Goal: Find specific page/section: Find specific page/section

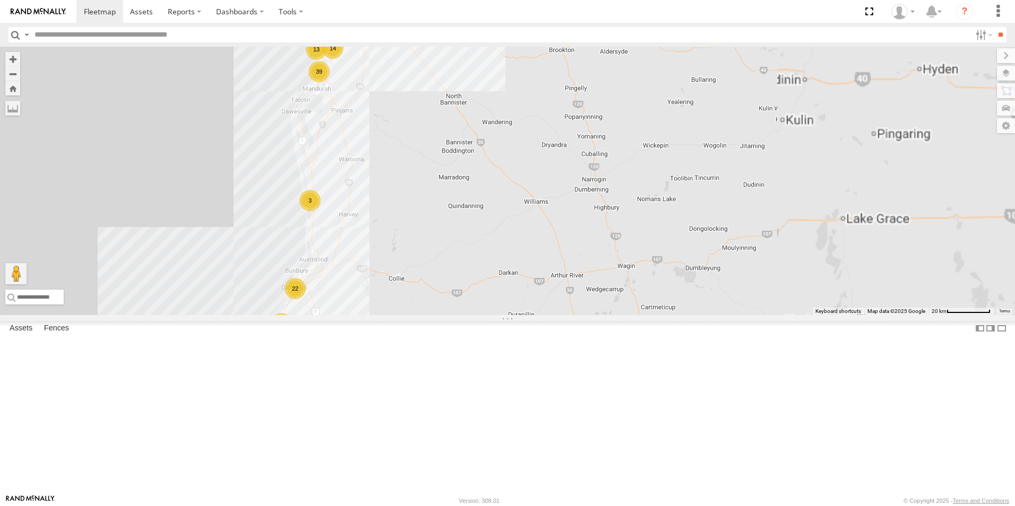
drag, startPoint x: 541, startPoint y: 332, endPoint x: 724, endPoint y: 250, distance: 201.0
click at [724, 250] on div "GR023 - MRRC 72 41 22 14 24 7 13 47 17 45 15 39 3 2 8 2 16 3 3 SST001 - [PERSON…" at bounding box center [507, 181] width 1015 height 268
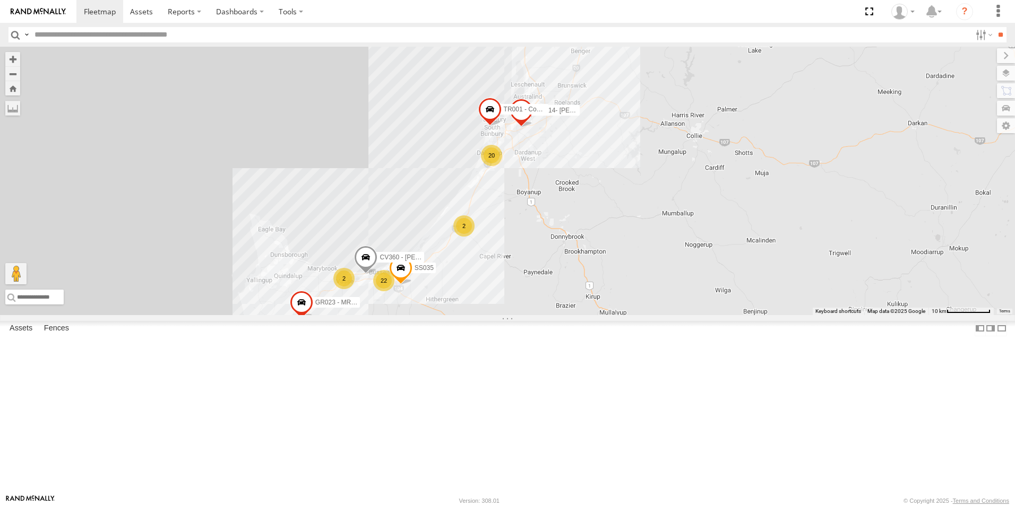
drag, startPoint x: 589, startPoint y: 320, endPoint x: 633, endPoint y: 263, distance: 72.3
click at [637, 263] on div "GR023 - MRRC SST001 - [PERSON_NAME] 20 22 PM014- [PERSON_NAME] TR001 - Compress…" at bounding box center [507, 181] width 1015 height 268
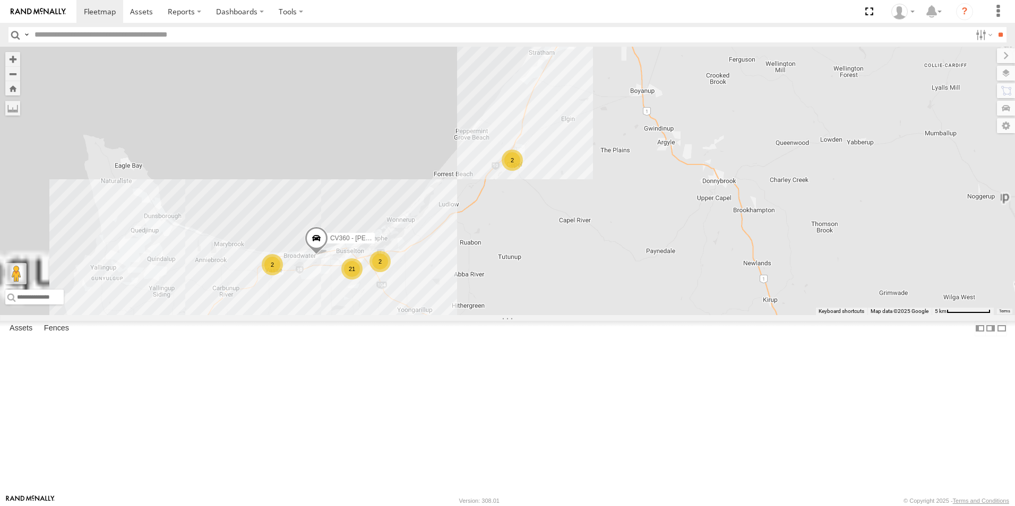
drag, startPoint x: 605, startPoint y: 316, endPoint x: 701, endPoint y: 296, distance: 98.0
click at [701, 296] on div "GR023 - MRRC SST001 - [PERSON_NAME] PM014- [PERSON_NAME] TR001 - Compressor CV3…" at bounding box center [507, 181] width 1015 height 268
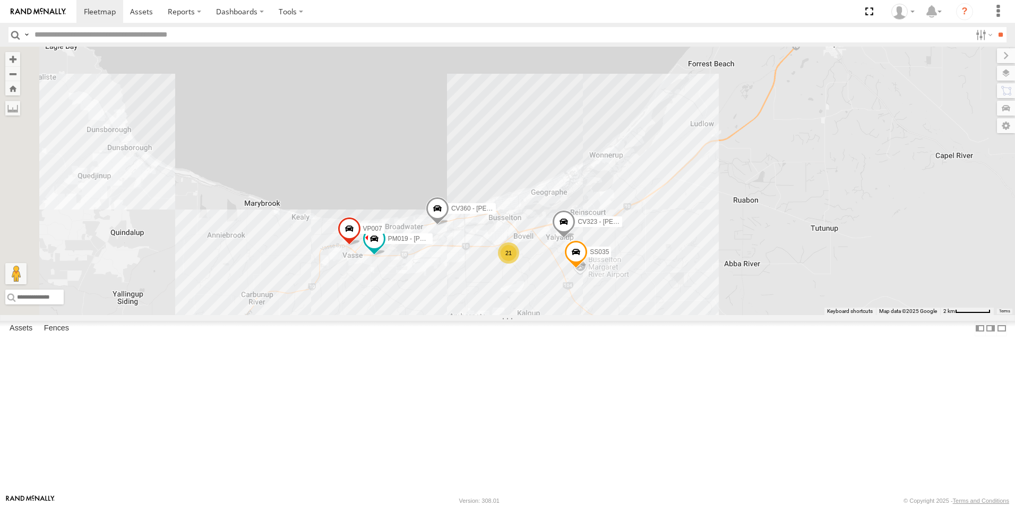
drag, startPoint x: 653, startPoint y: 344, endPoint x: 724, endPoint y: 318, distance: 75.2
click at [724, 315] on div "GR023 - MRRC SST001 - [PERSON_NAME] PM014- [PERSON_NAME] TR001 - Compressor CV3…" at bounding box center [507, 181] width 1015 height 268
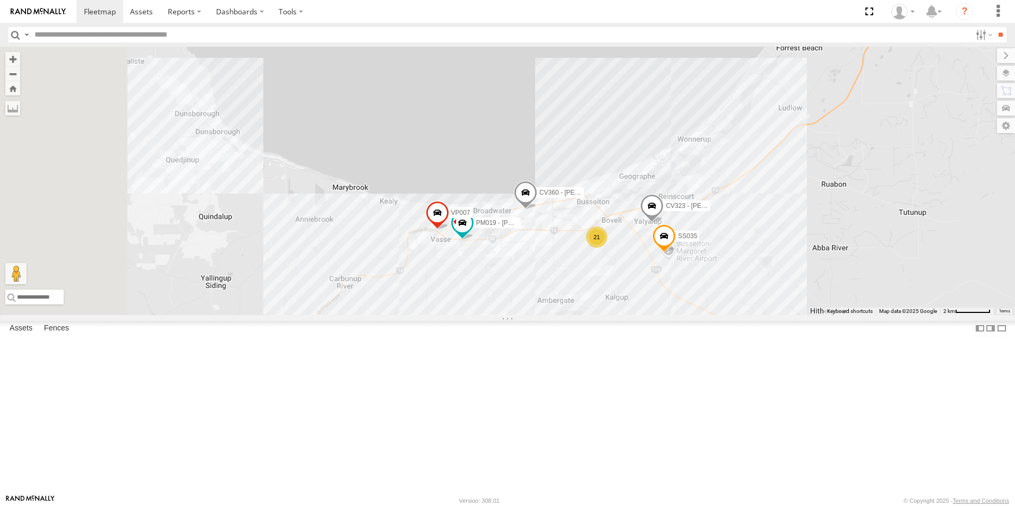
drag, startPoint x: 594, startPoint y: 375, endPoint x: 686, endPoint y: 361, distance: 92.7
click at [686, 315] on div "GR023 - MRRC SST001 - [PERSON_NAME] PM014- [PERSON_NAME] TR001 - Compressor CV3…" at bounding box center [507, 181] width 1015 height 268
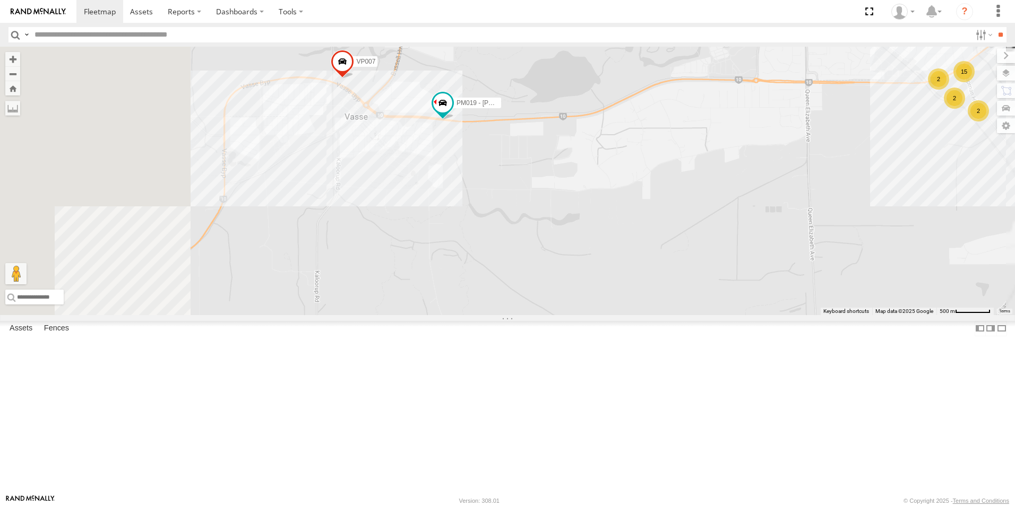
drag, startPoint x: 562, startPoint y: 362, endPoint x: 678, endPoint y: 368, distance: 115.3
click at [678, 315] on div "GR023 - MRRC SST001 - [PERSON_NAME] PM014- [PERSON_NAME] TR001 - Compressor CV3…" at bounding box center [507, 181] width 1015 height 268
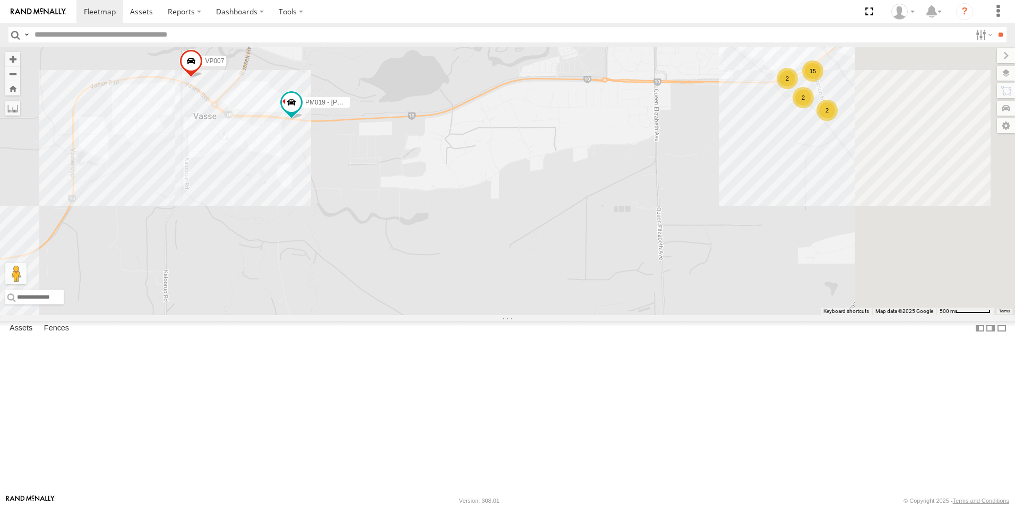
drag, startPoint x: 776, startPoint y: 324, endPoint x: 578, endPoint y: 322, distance: 197.9
click at [569, 315] on div "GR023 - MRRC SST001 - [PERSON_NAME] PM014- [PERSON_NAME] TR001 - Compressor CV3…" at bounding box center [507, 181] width 1015 height 268
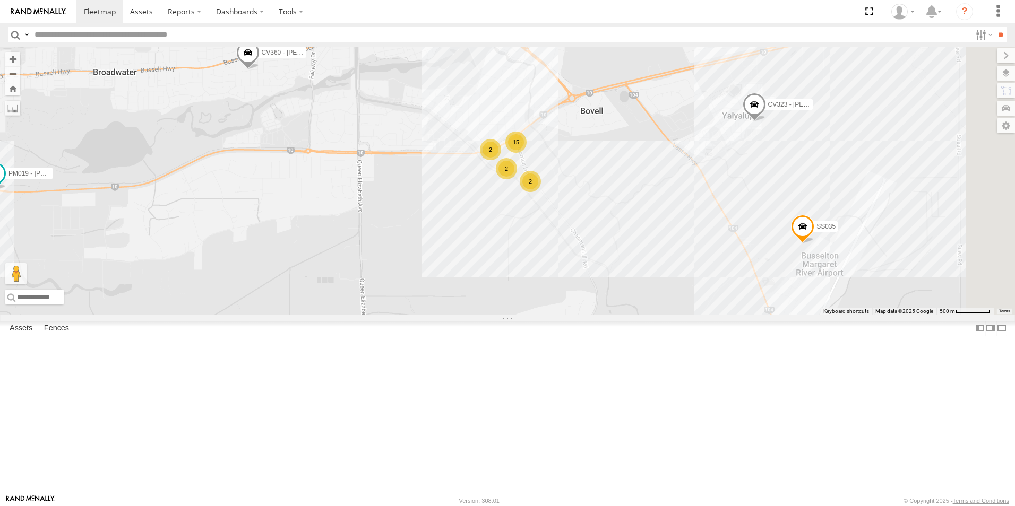
drag, startPoint x: 530, startPoint y: 301, endPoint x: 280, endPoint y: 375, distance: 260.4
click at [280, 315] on div "GR023 - MRRC SST001 - [PERSON_NAME] PM014- [PERSON_NAME] TR001 - Compressor CV3…" at bounding box center [507, 181] width 1015 height 268
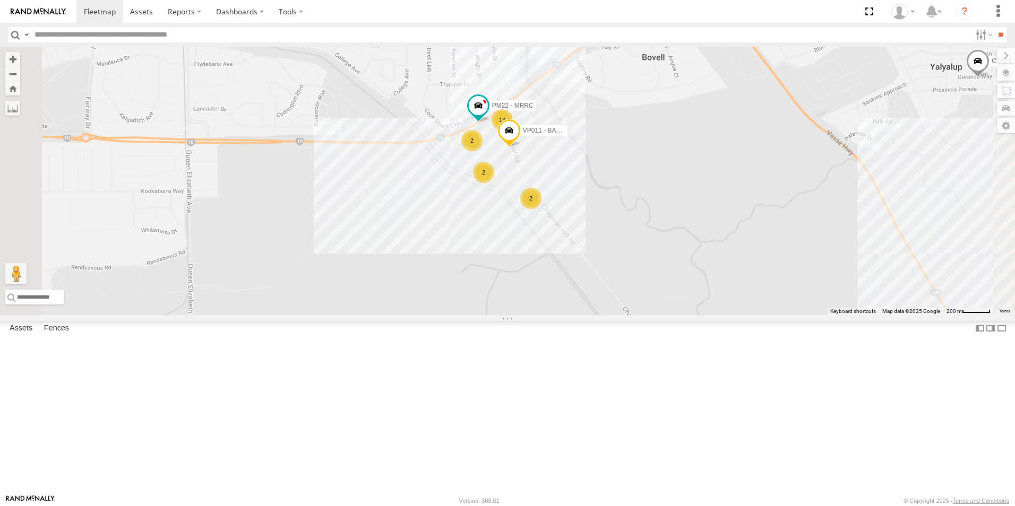
drag, startPoint x: 661, startPoint y: 293, endPoint x: 649, endPoint y: 335, distance: 43.7
click at [649, 315] on div "GR023 - MRRC SST001 - [PERSON_NAME] PM014- [PERSON_NAME] TR001 - Compressor CV3…" at bounding box center [507, 181] width 1015 height 268
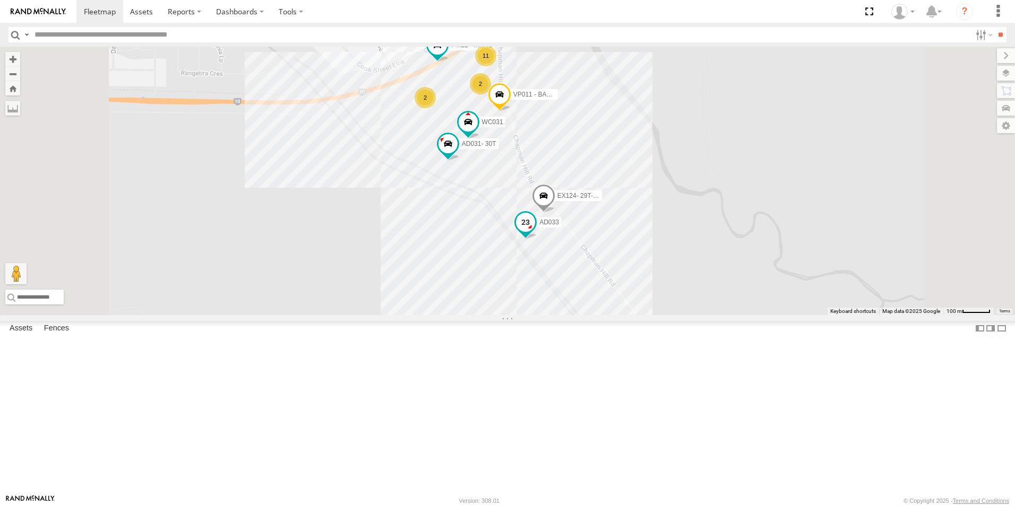
drag, startPoint x: 648, startPoint y: 305, endPoint x: 648, endPoint y: 336, distance: 31.3
click at [537, 239] on span at bounding box center [525, 225] width 23 height 29
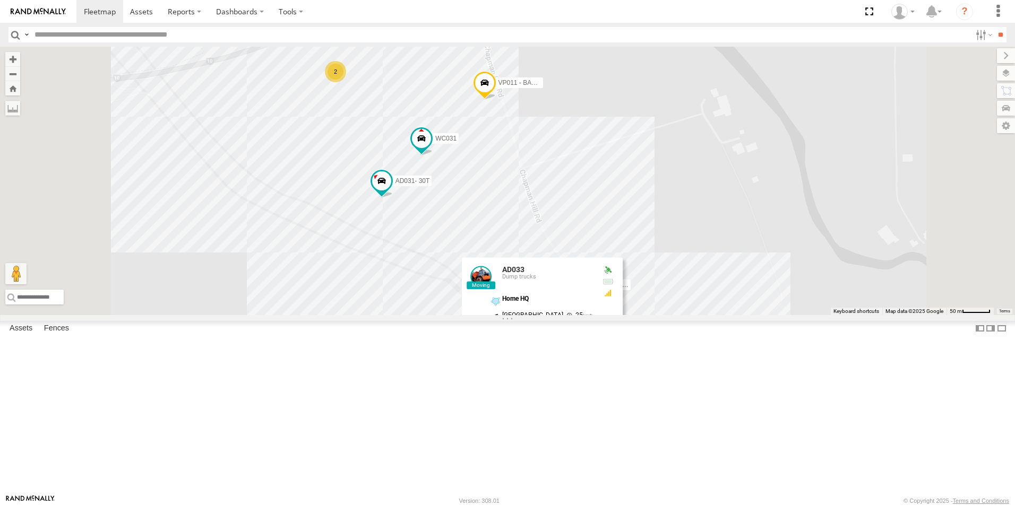
drag, startPoint x: 658, startPoint y: 269, endPoint x: 648, endPoint y: 310, distance: 42.7
click at [651, 315] on div "GR023 - MRRC SST001 - [PERSON_NAME] PM014- [PERSON_NAME] TR001 - Compressor CV3…" at bounding box center [507, 181] width 1015 height 268
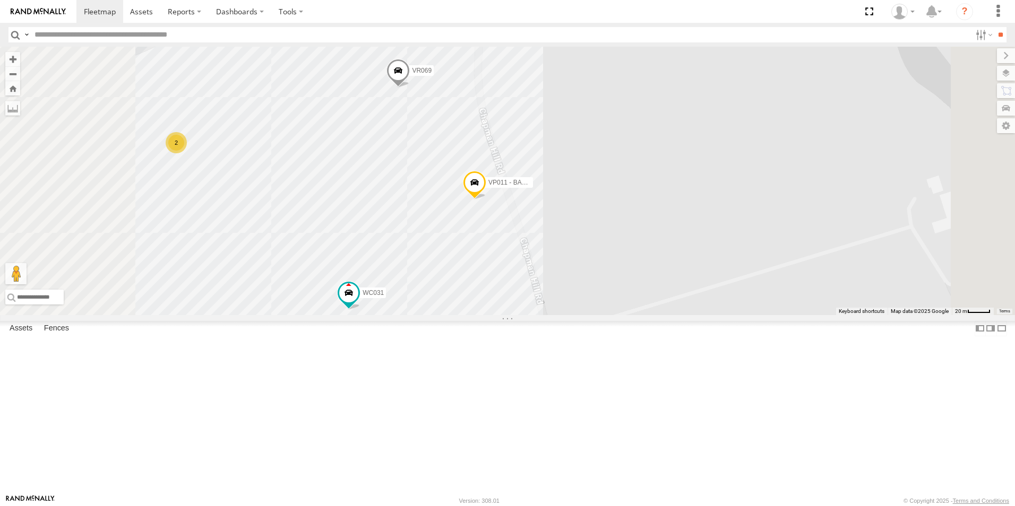
drag, startPoint x: 635, startPoint y: 209, endPoint x: 649, endPoint y: 325, distance: 117.1
click at [649, 315] on div "GR023 - MRRC SST001 - [PERSON_NAME] PM014- [PERSON_NAME] TR001 - Compressor CV3…" at bounding box center [507, 181] width 1015 height 268
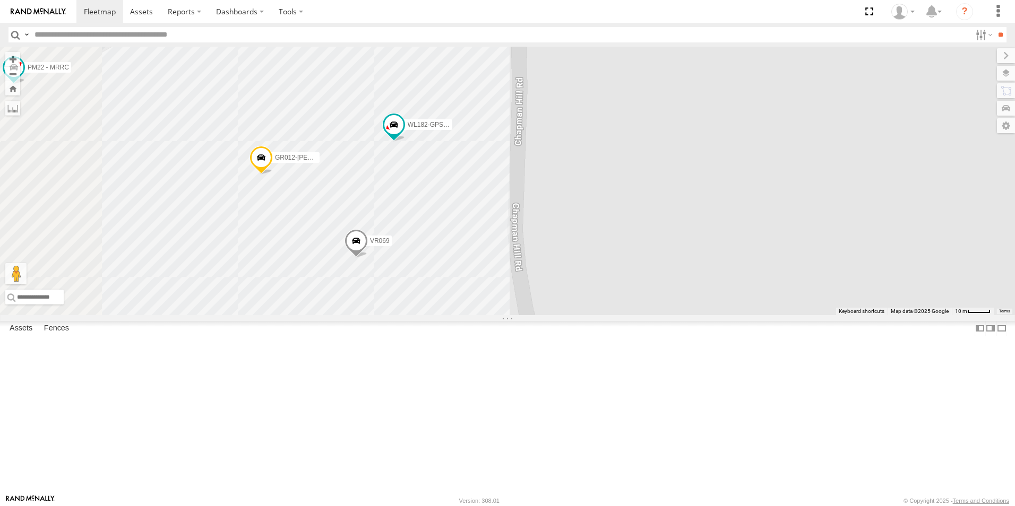
drag, startPoint x: 654, startPoint y: 231, endPoint x: 712, endPoint y: 391, distance: 169.9
click at [712, 315] on div "GR023 - MRRC SST001 - [PERSON_NAME] PM014- [PERSON_NAME] TR001 - Compressor CV3…" at bounding box center [507, 181] width 1015 height 268
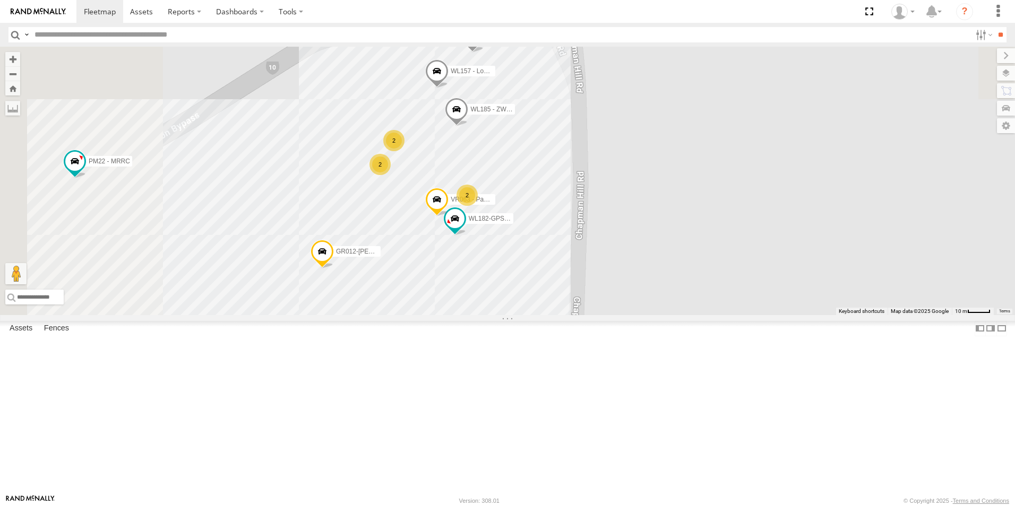
drag, startPoint x: 621, startPoint y: 252, endPoint x: 680, endPoint y: 342, distance: 108.2
click at [680, 315] on div "GR023 - MRRC SST001 - [PERSON_NAME] PM014- [PERSON_NAME] TR001 - Compressor CV3…" at bounding box center [507, 181] width 1015 height 268
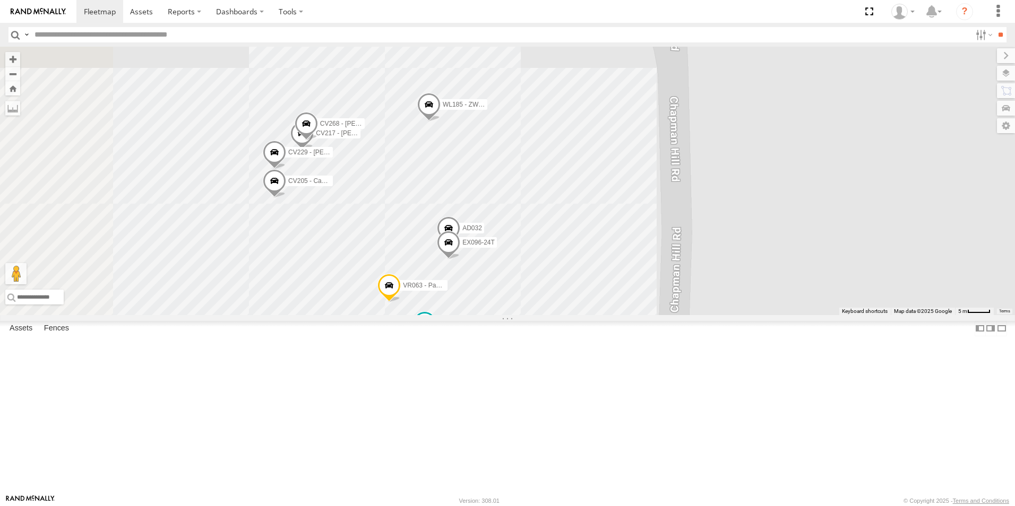
drag, startPoint x: 657, startPoint y: 287, endPoint x: 683, endPoint y: 358, distance: 76.0
click at [719, 315] on div "GR023 - MRRC SST001 - [PERSON_NAME] PM014- [PERSON_NAME] TR001 - Compressor CV3…" at bounding box center [507, 181] width 1015 height 268
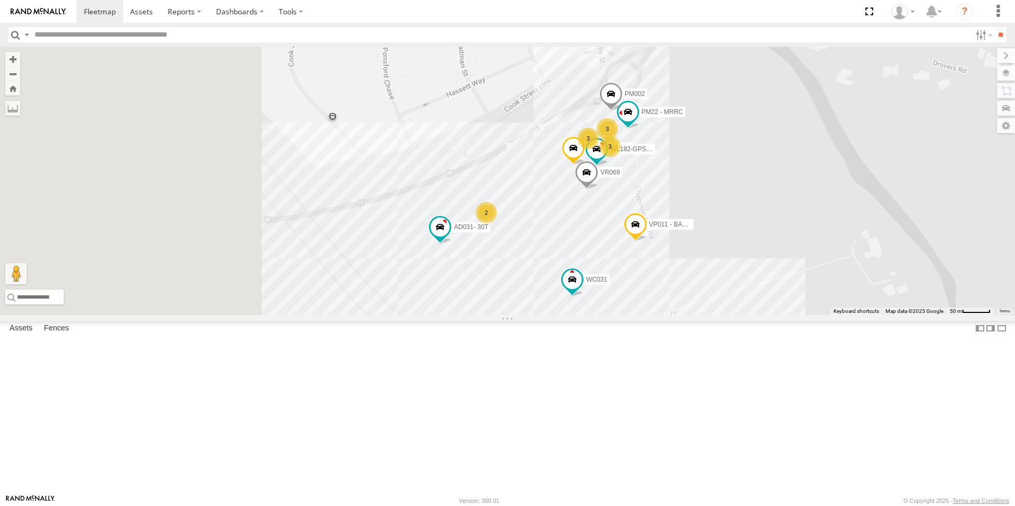
drag, startPoint x: 437, startPoint y: 379, endPoint x: 644, endPoint y: 267, distance: 235.5
click at [644, 267] on div "GR023 - MRRC SST001 - [PERSON_NAME] PM014- [PERSON_NAME] TR001 - Compressor CV3…" at bounding box center [507, 181] width 1015 height 268
drag, startPoint x: 535, startPoint y: 356, endPoint x: 756, endPoint y: 183, distance: 280.4
click at [756, 183] on div "GR023 - MRRC SST001 - [PERSON_NAME] PM014- [PERSON_NAME] TR001 - Compressor CV3…" at bounding box center [507, 181] width 1015 height 268
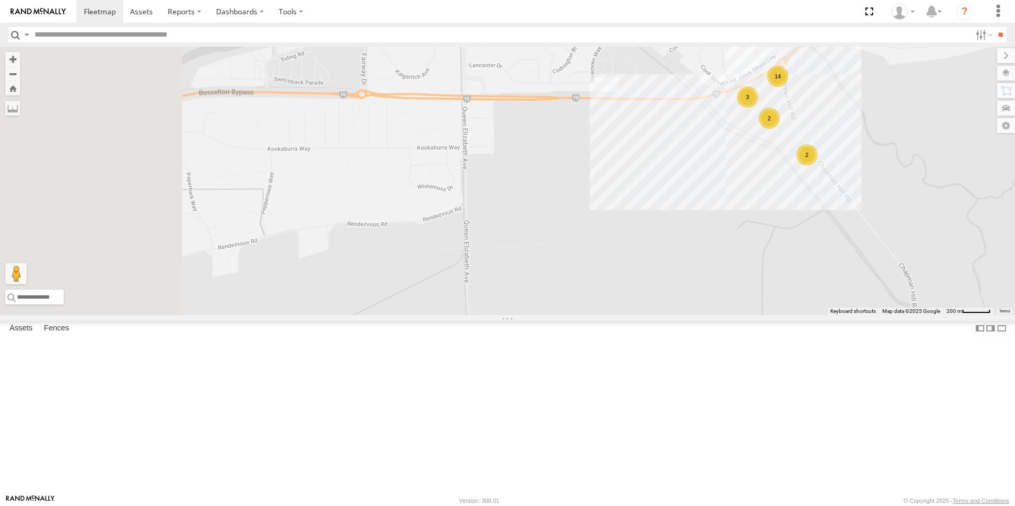
drag, startPoint x: 580, startPoint y: 293, endPoint x: 782, endPoint y: 275, distance: 202.9
click at [782, 275] on div "GR023 - MRRC SST001 - [PERSON_NAME] PM014- [PERSON_NAME] TR001 - Compressor CV3…" at bounding box center [507, 181] width 1015 height 268
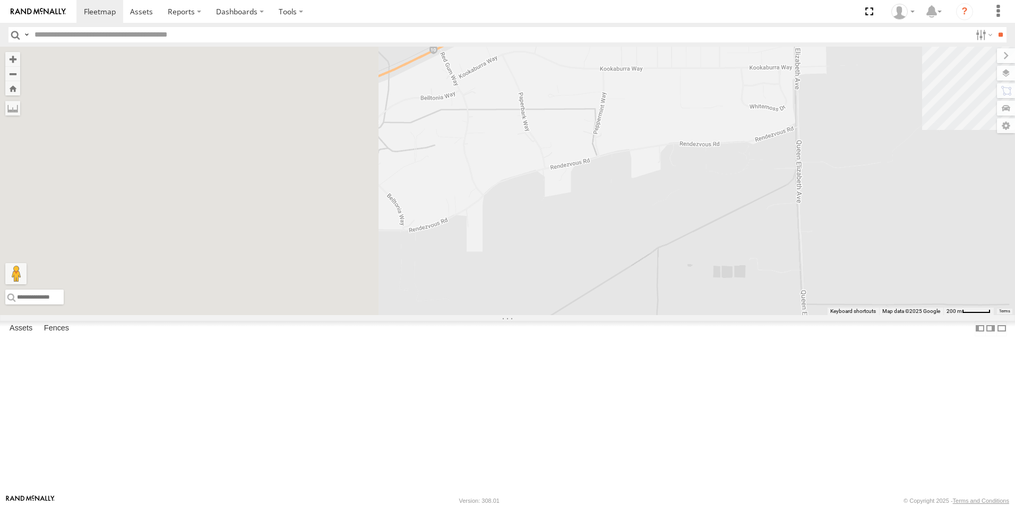
click at [886, 248] on div "GR023 - MRRC SST001 - [PERSON_NAME] PM014- [PERSON_NAME] TR001 - Compressor CV3…" at bounding box center [507, 181] width 1015 height 268
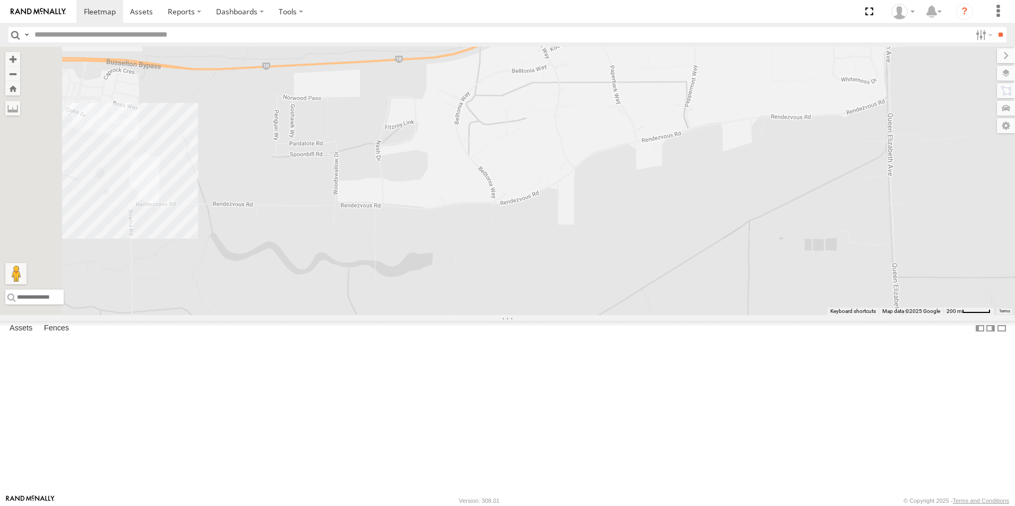
drag, startPoint x: 640, startPoint y: 291, endPoint x: 845, endPoint y: 206, distance: 222.2
click at [843, 207] on div "GR023 - MRRC SST001 - [PERSON_NAME] PM014- [PERSON_NAME] TR001 - Compressor CV3…" at bounding box center [507, 181] width 1015 height 268
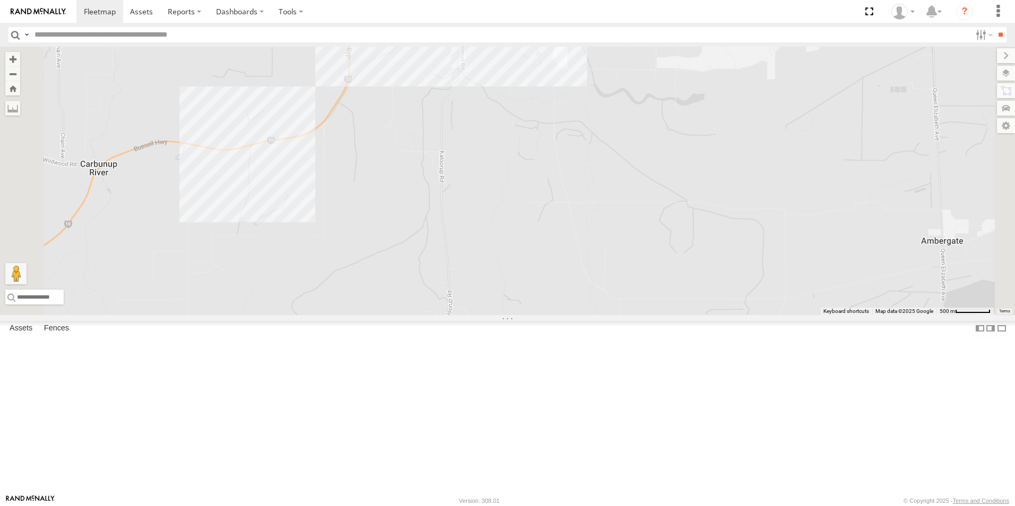
drag, startPoint x: 405, startPoint y: 298, endPoint x: 629, endPoint y: 283, distance: 224.4
click at [629, 283] on div "GR023 - MRRC SST001 - [PERSON_NAME] PM014- [PERSON_NAME] TR001 - Compressor CV3…" at bounding box center [507, 181] width 1015 height 268
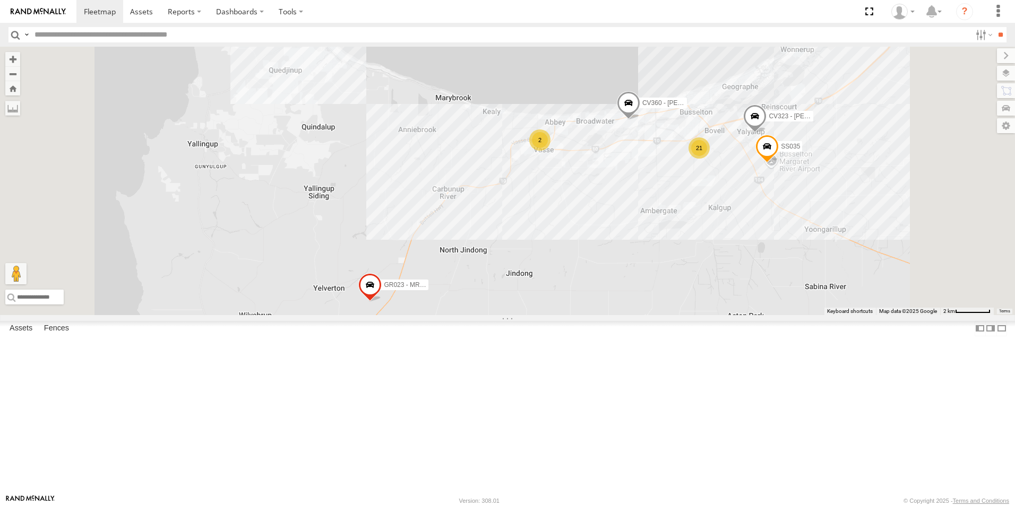
drag, startPoint x: 547, startPoint y: 373, endPoint x: 705, endPoint y: 244, distance: 204.4
click at [705, 249] on div "GR023 - MRRC SST001 - [PERSON_NAME] PM014- [PERSON_NAME] TR001 - Compressor CV3…" at bounding box center [507, 181] width 1015 height 268
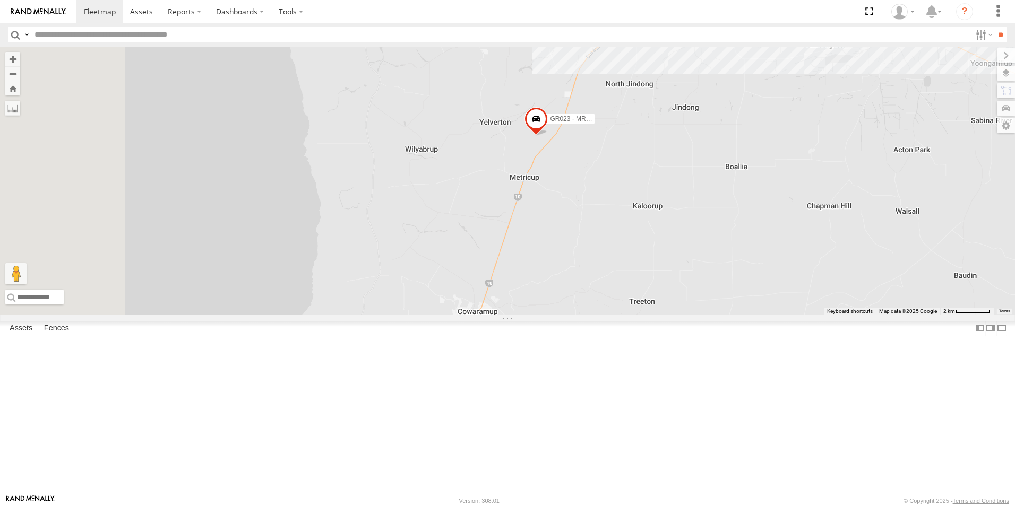
drag, startPoint x: 643, startPoint y: 324, endPoint x: 655, endPoint y: 255, distance: 70.1
click at [655, 255] on div "GR023 - MRRC SST001 - [PERSON_NAME] PM014- [PERSON_NAME] TR001 - Compressor CV3…" at bounding box center [507, 181] width 1015 height 268
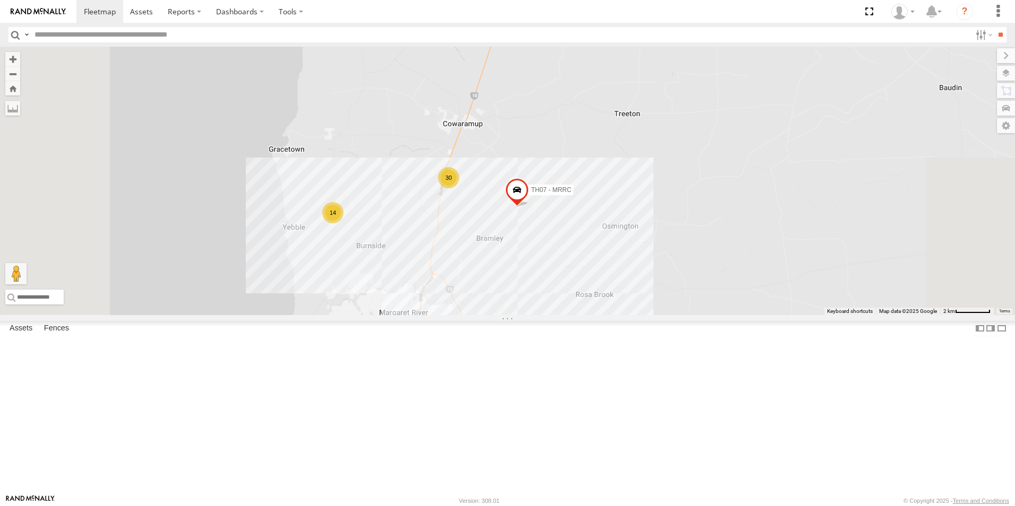
drag, startPoint x: 613, startPoint y: 394, endPoint x: 595, endPoint y: 294, distance: 101.3
click at [596, 297] on div "GR023 - MRRC SST001 - [PERSON_NAME] PM014- [PERSON_NAME] TR001 - Compressor CV3…" at bounding box center [507, 181] width 1015 height 268
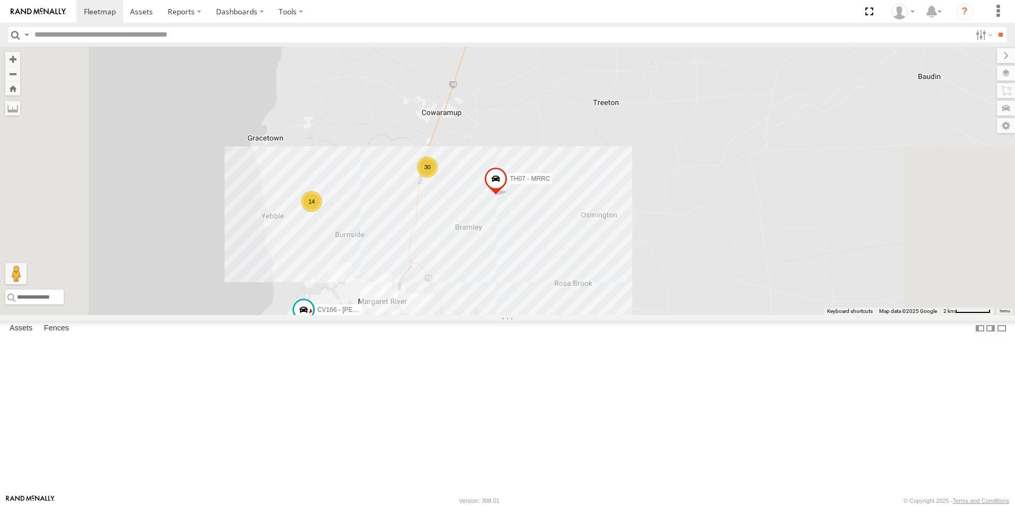
drag, startPoint x: 603, startPoint y: 403, endPoint x: 586, endPoint y: 388, distance: 23.0
click at [586, 315] on div "GR023 - MRRC SST001 - [PERSON_NAME] PM014- [PERSON_NAME] TR001 - Compressor CV3…" at bounding box center [507, 181] width 1015 height 268
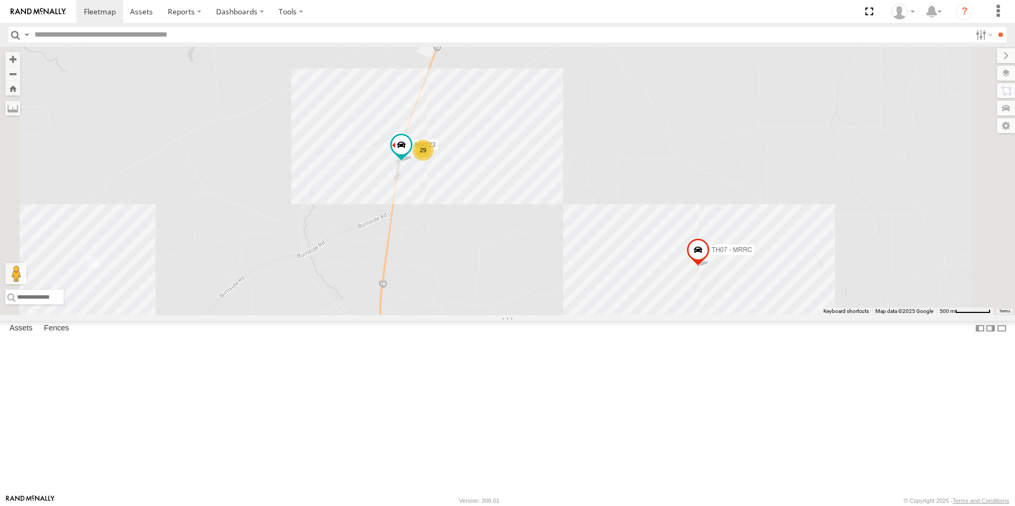
drag, startPoint x: 577, startPoint y: 261, endPoint x: 639, endPoint y: 487, distance: 234.4
click at [639, 315] on div "GR023 - MRRC SST001 - [PERSON_NAME] PM014- [PERSON_NAME] TR001 - Compressor CV3…" at bounding box center [507, 181] width 1015 height 268
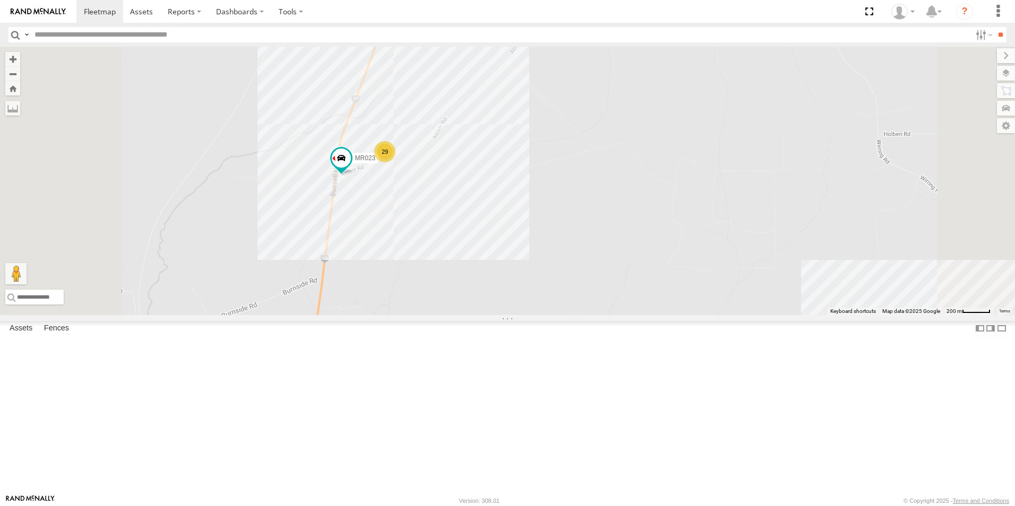
drag, startPoint x: 601, startPoint y: 269, endPoint x: 632, endPoint y: 432, distance: 166.5
click at [632, 315] on div "GR023 - MRRC SST001 - [PERSON_NAME] PM014- [PERSON_NAME] TR001 - Compressor CV3…" at bounding box center [507, 181] width 1015 height 268
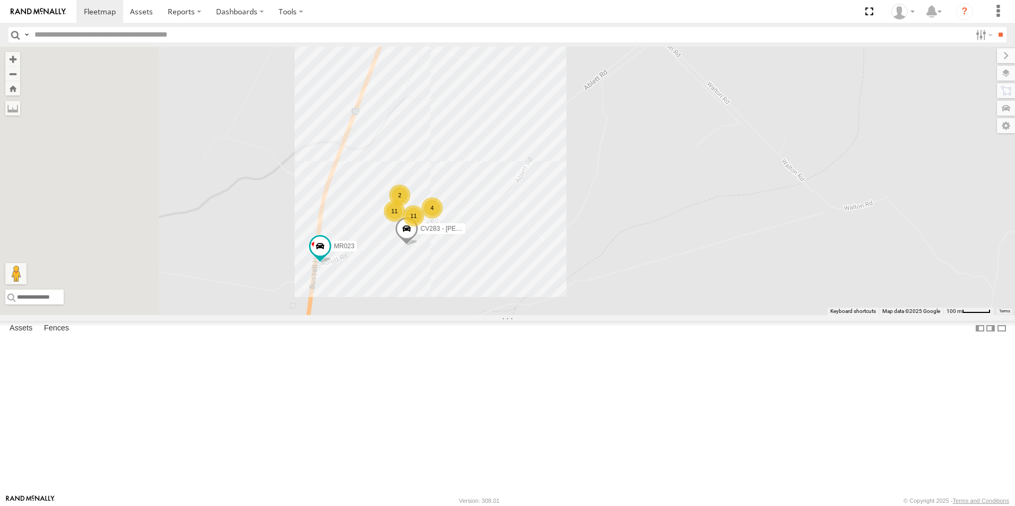
drag, startPoint x: 574, startPoint y: 267, endPoint x: 678, endPoint y: 439, distance: 201.2
click at [678, 315] on div "GR023 - MRRC SST001 - [PERSON_NAME] PM014- [PERSON_NAME] TR001 - Compressor CV3…" at bounding box center [507, 181] width 1015 height 268
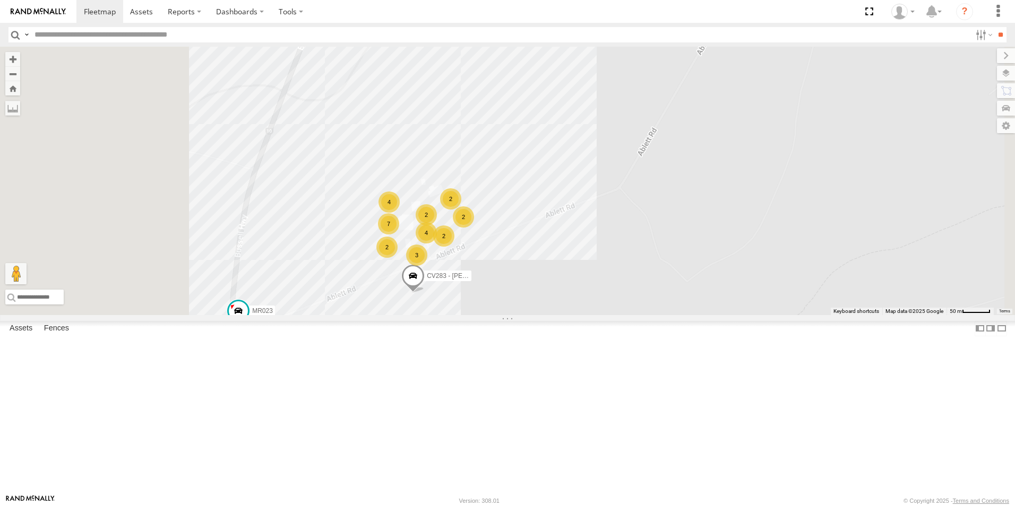
drag, startPoint x: 595, startPoint y: 337, endPoint x: 666, endPoint y: 417, distance: 106.7
click at [666, 315] on div "GR023 - MRRC SST001 - [PERSON_NAME] PM014- [PERSON_NAME] TR001 - Compressor CV3…" at bounding box center [507, 181] width 1015 height 268
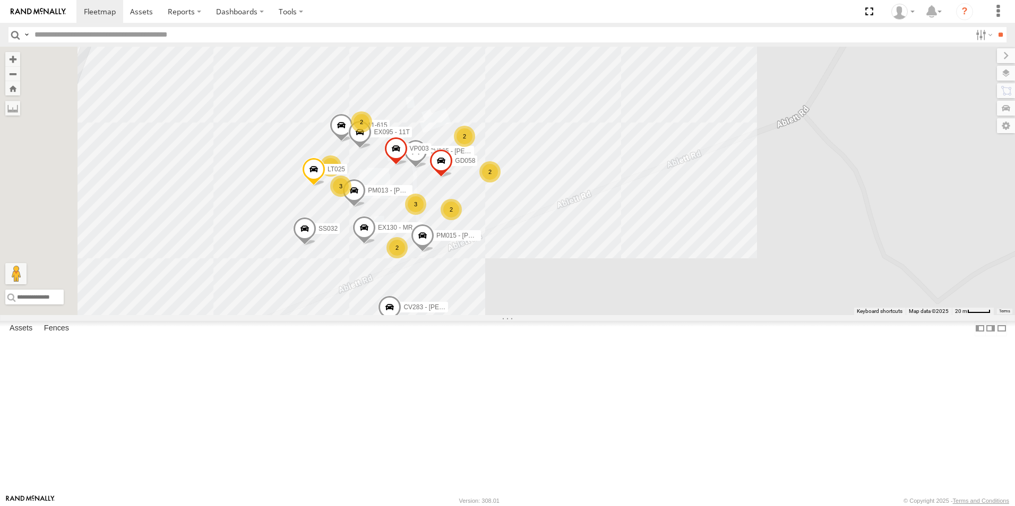
drag, startPoint x: 595, startPoint y: 351, endPoint x: 667, endPoint y: 375, distance: 76.2
click at [667, 315] on div "GR023 - MRRC SST001 - [PERSON_NAME] PM014- [PERSON_NAME] TR001 - Compressor CV3…" at bounding box center [507, 181] width 1015 height 268
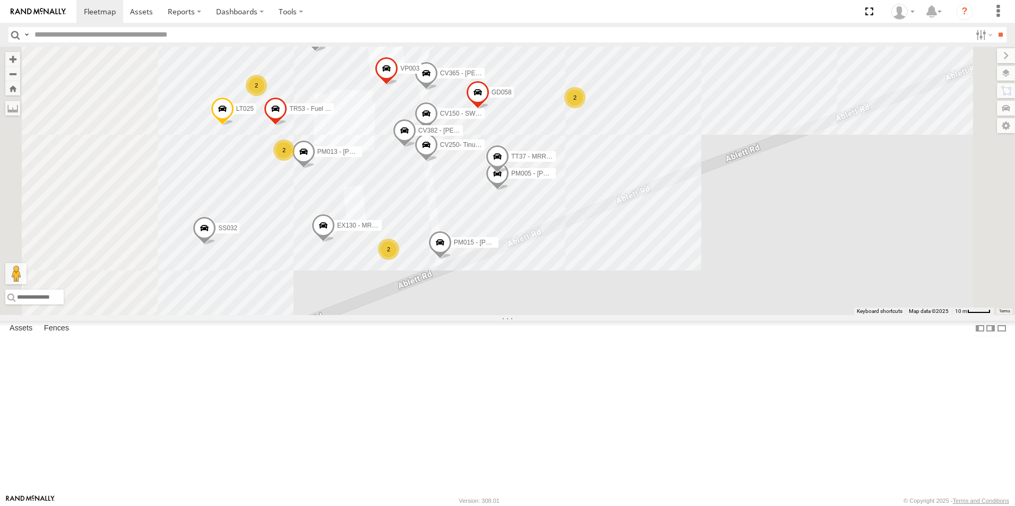
drag, startPoint x: 614, startPoint y: 359, endPoint x: 726, endPoint y: 419, distance: 127.0
click at [726, 315] on div "GR023 - MRRC SST001 - [PERSON_NAME] PM014- [PERSON_NAME] TR001 - Compressor CV3…" at bounding box center [507, 181] width 1015 height 268
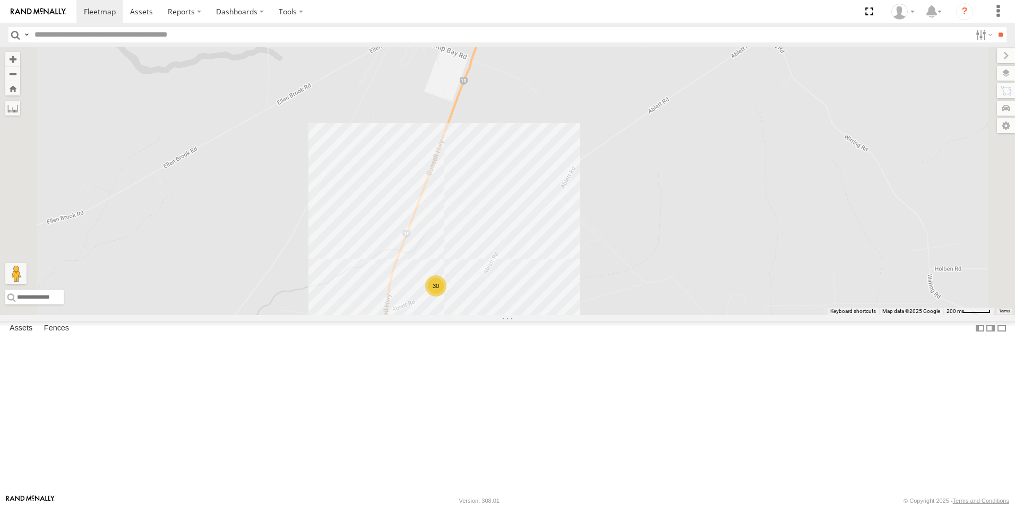
drag, startPoint x: 657, startPoint y: 216, endPoint x: 663, endPoint y: 287, distance: 71.3
click at [663, 290] on div "GR023 - MRRC SST001 - [PERSON_NAME] PM014- [PERSON_NAME] TR001 - Compressor CV3…" at bounding box center [507, 181] width 1015 height 268
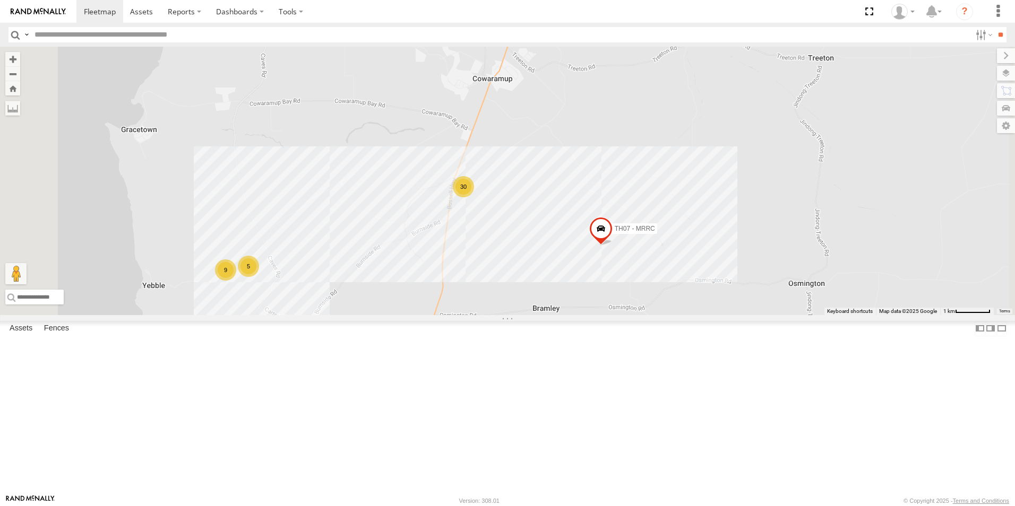
drag, startPoint x: 680, startPoint y: 353, endPoint x: 636, endPoint y: 319, distance: 55.7
click at [636, 315] on div "GR023 - MRRC SST001 - [PERSON_NAME] PM014- [PERSON_NAME] TR001 - Compressor CV3…" at bounding box center [507, 181] width 1015 height 268
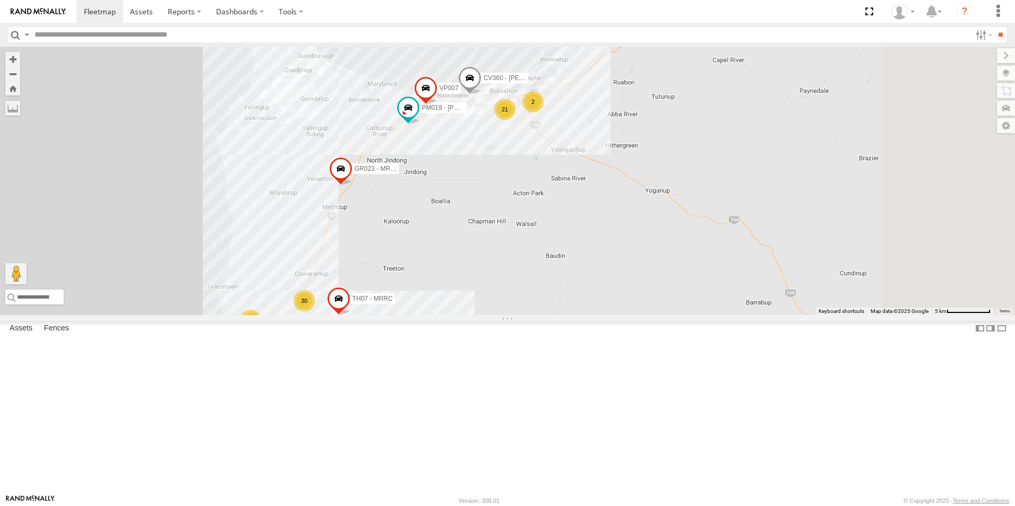
drag, startPoint x: 735, startPoint y: 301, endPoint x: 536, endPoint y: 388, distance: 217.4
click at [536, 315] on div "GR023 - MRRC SST001 - [PERSON_NAME] PM014- [PERSON_NAME] TR001 - Compressor CV3…" at bounding box center [507, 181] width 1015 height 268
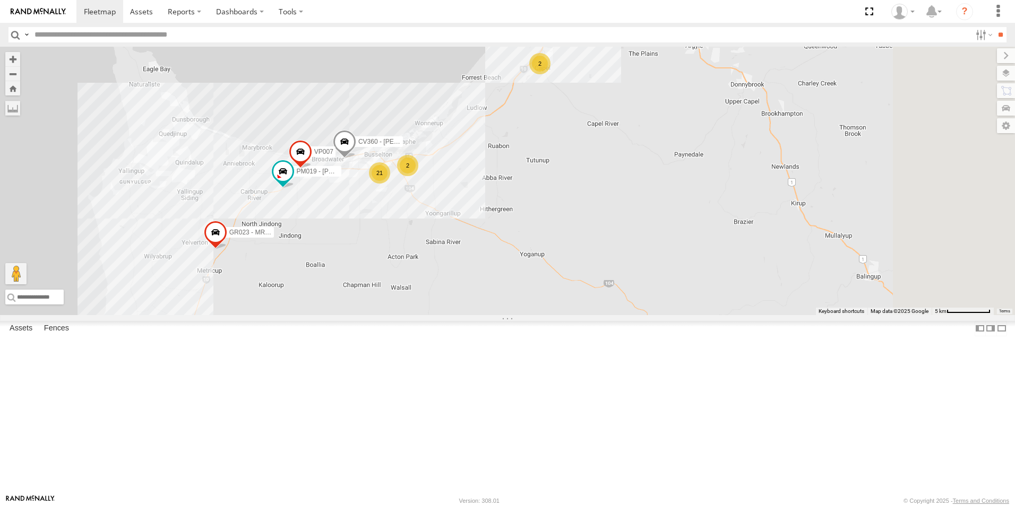
drag, startPoint x: 615, startPoint y: 369, endPoint x: 436, endPoint y: 449, distance: 196.9
click at [436, 315] on div "GR023 - MRRC SST001 - [PERSON_NAME] PM014- [PERSON_NAME] TR001 - Compressor CV3…" at bounding box center [507, 181] width 1015 height 268
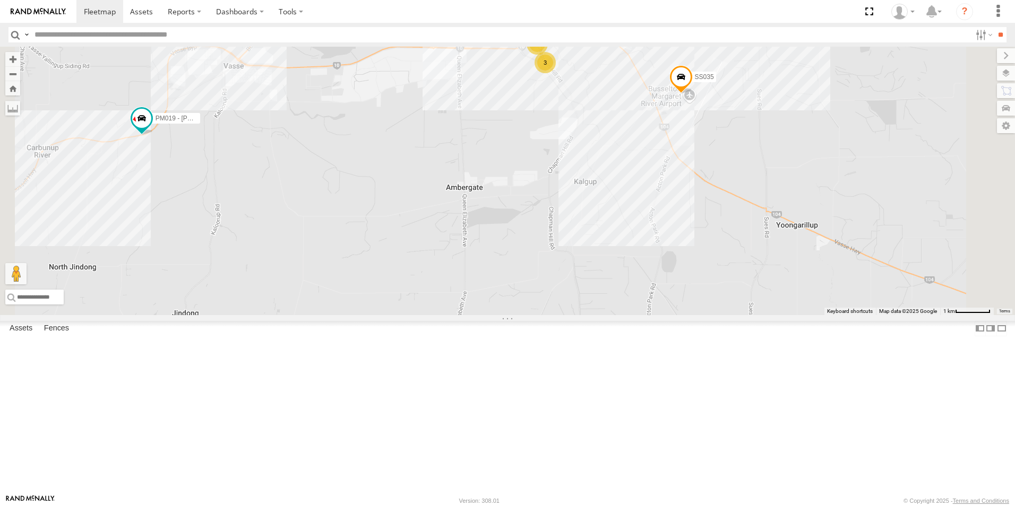
drag, startPoint x: 483, startPoint y: 300, endPoint x: 563, endPoint y: 304, distance: 79.7
click at [563, 304] on div "VP007 CV360 - [PERSON_NAME] PM019 - [PERSON_NAME] Sales GR023 - MRRC TH07 - MRR…" at bounding box center [507, 181] width 1015 height 268
